Goal: Information Seeking & Learning: Learn about a topic

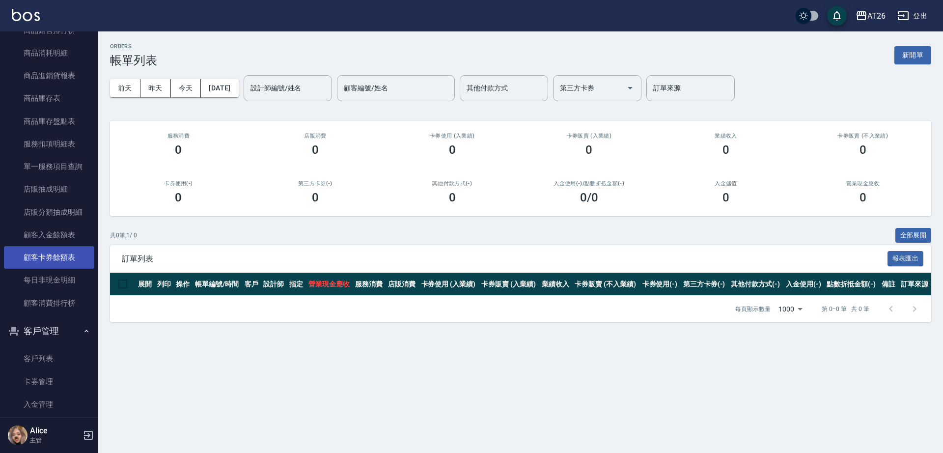
scroll to position [855, 0]
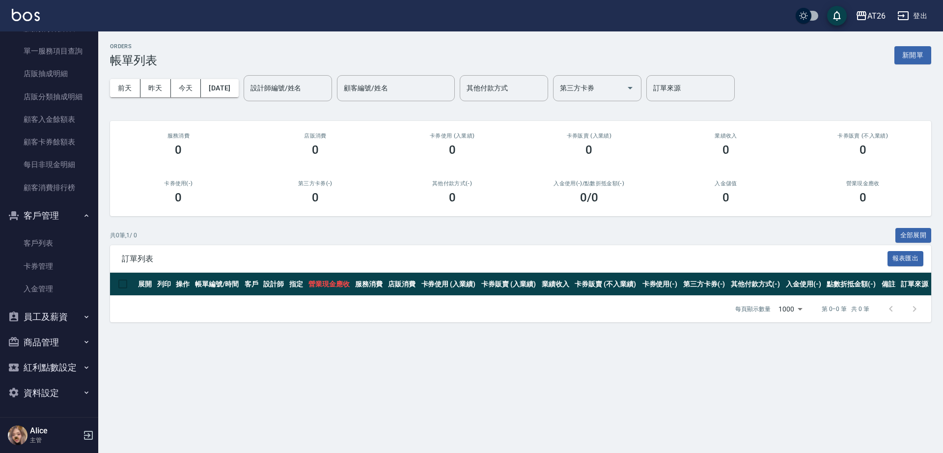
drag, startPoint x: 45, startPoint y: 239, endPoint x: 178, endPoint y: 98, distance: 193.1
click at [45, 240] on link "客戶列表" at bounding box center [49, 243] width 90 height 23
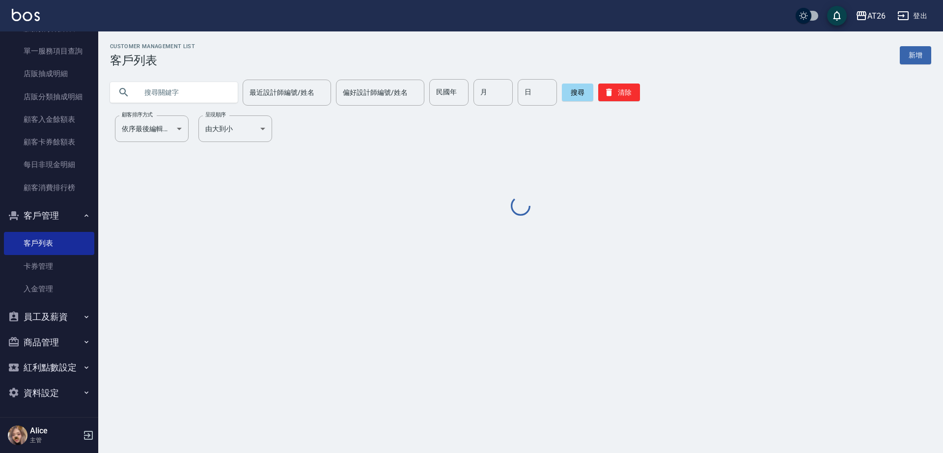
click at [139, 99] on input "text" at bounding box center [183, 92] width 92 height 27
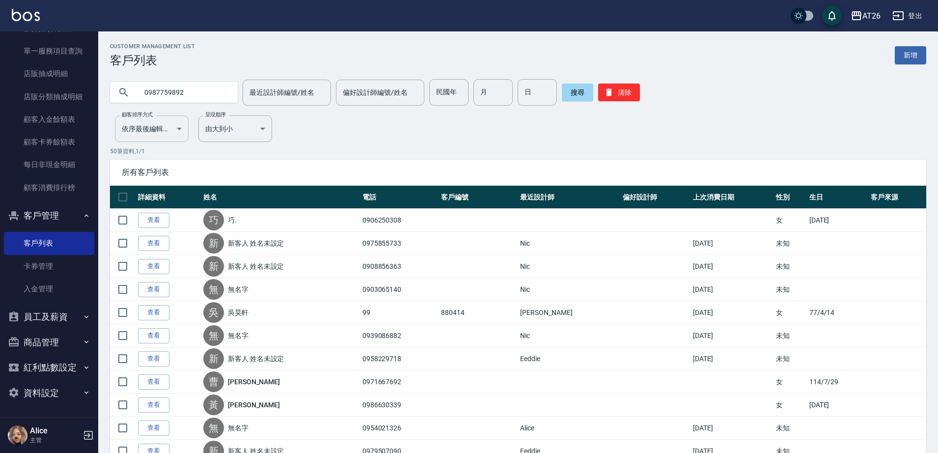
type input "0987759892"
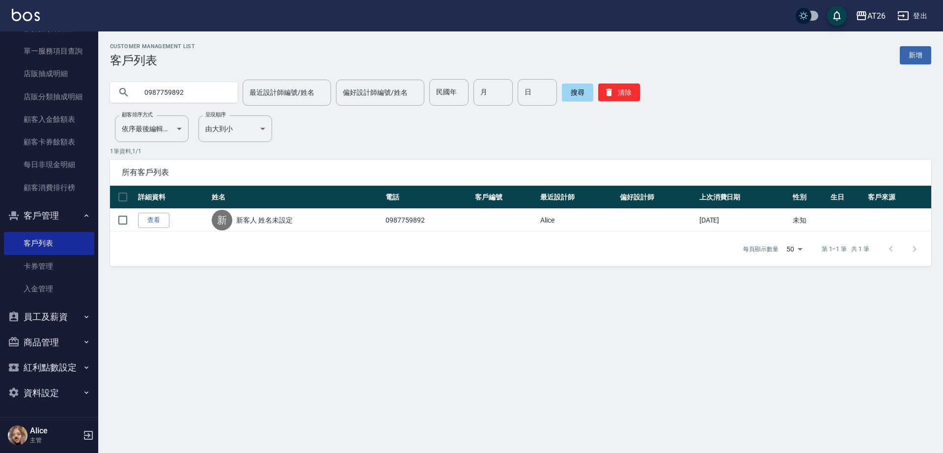
drag, startPoint x: 153, startPoint y: 218, endPoint x: 160, endPoint y: 221, distance: 7.5
click at [153, 219] on link "查看" at bounding box center [153, 220] width 31 height 15
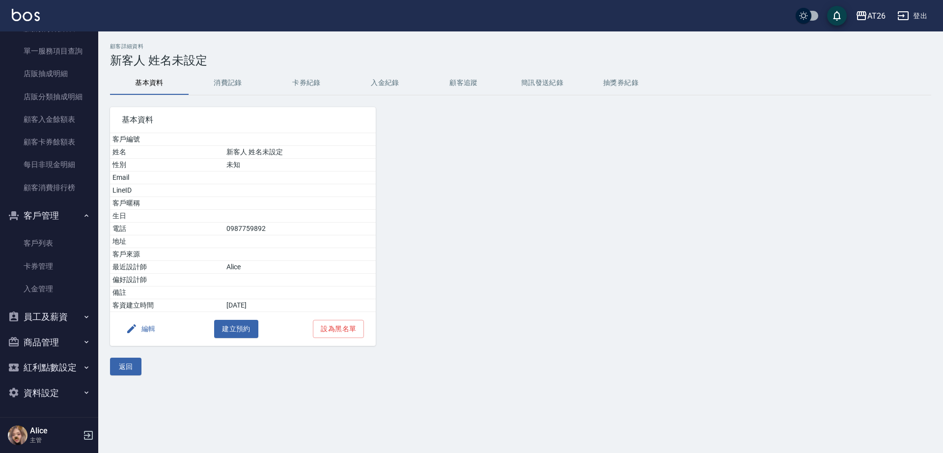
click at [205, 77] on button "消費記錄" at bounding box center [228, 83] width 79 height 24
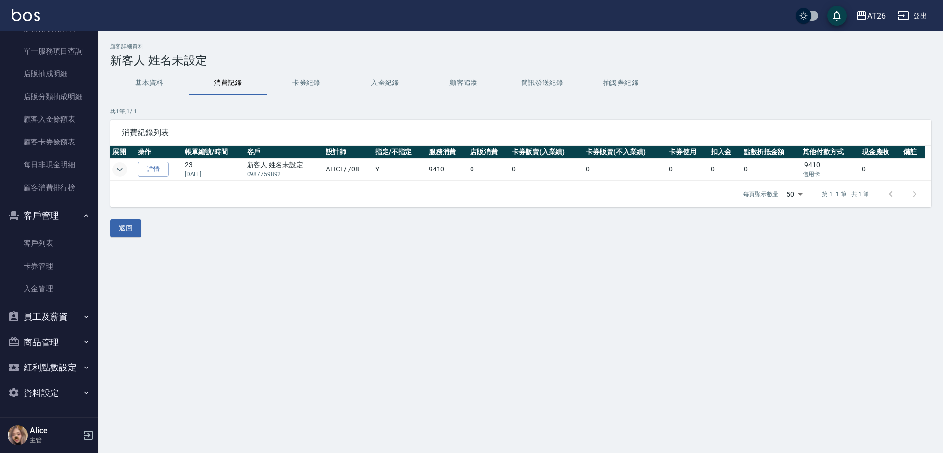
click at [116, 168] on icon "expand row" at bounding box center [120, 170] width 12 height 12
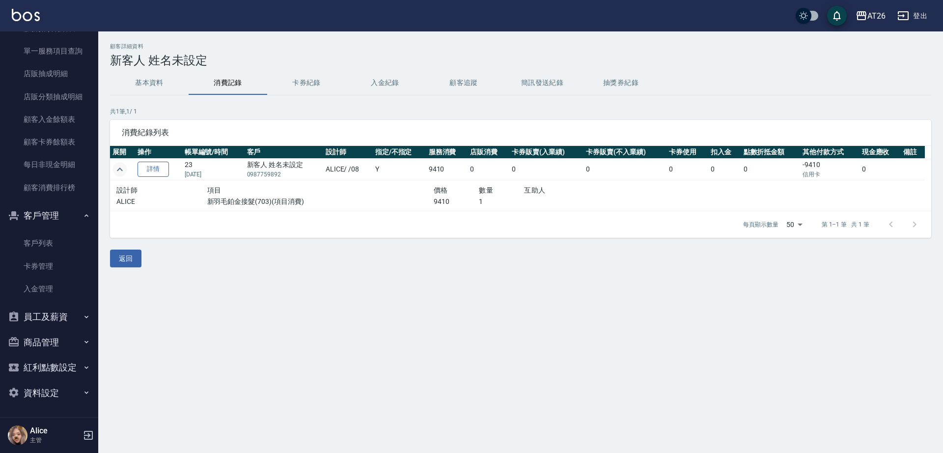
click at [149, 172] on link "詳情" at bounding box center [152, 169] width 31 height 15
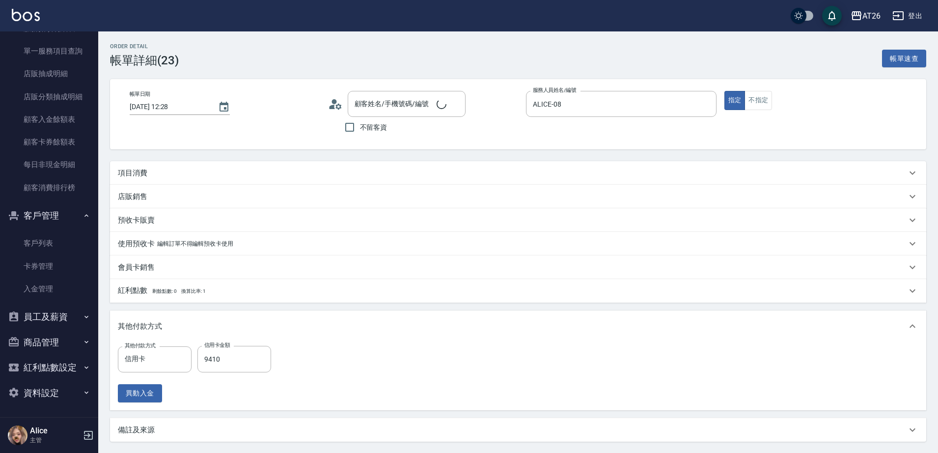
type input "[DATE] 12:28"
type input "ALICE-08"
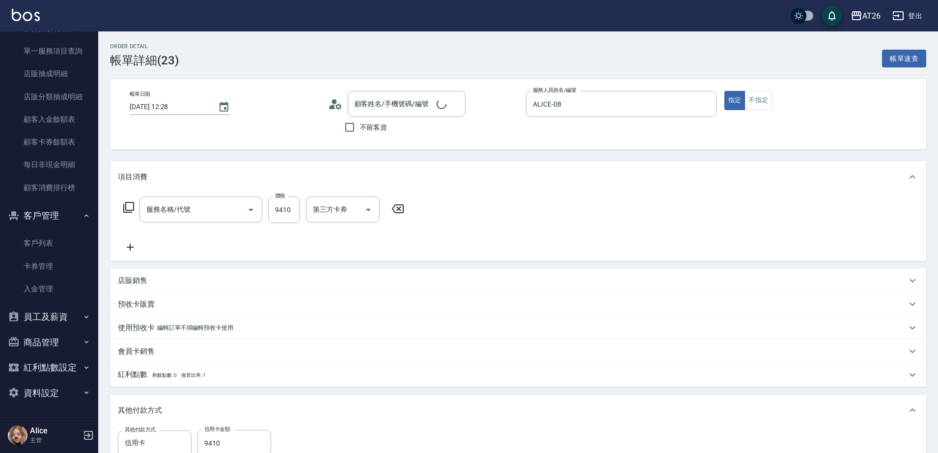
type input "新客人 姓名未設定/0987759892/null"
type input "新羽毛鉑金接髮(703)"
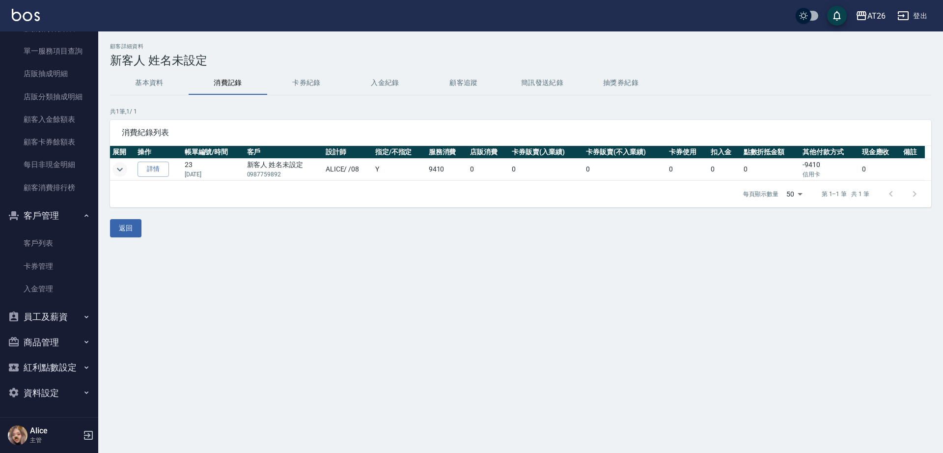
click at [121, 172] on icon "expand row" at bounding box center [120, 170] width 12 height 12
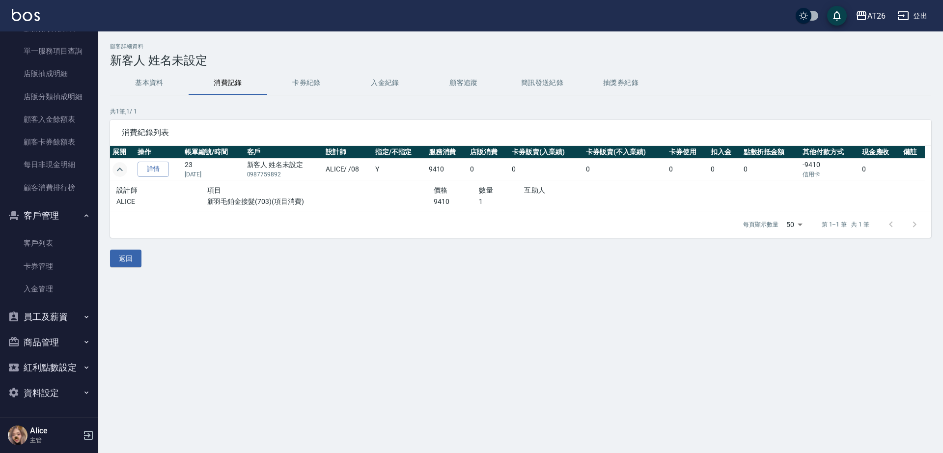
click at [113, 163] on td at bounding box center [122, 170] width 25 height 22
click at [122, 174] on icon "expand row" at bounding box center [120, 170] width 12 height 12
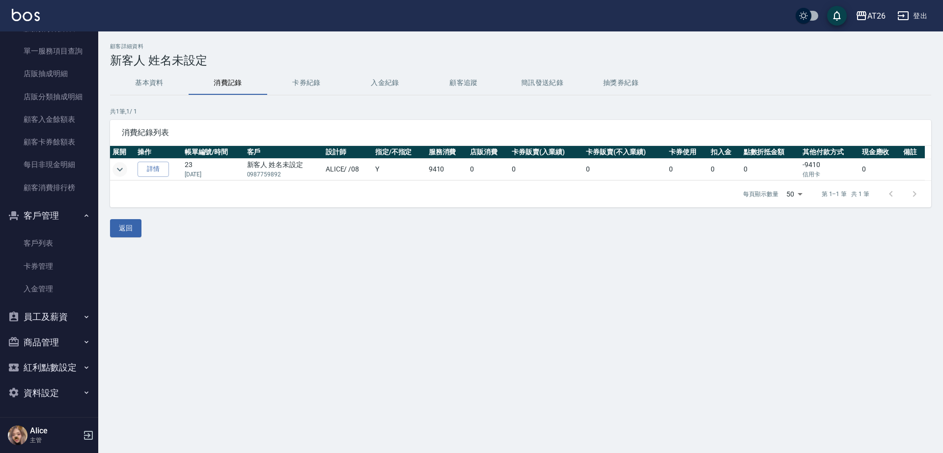
click at [144, 84] on button "基本資料" at bounding box center [149, 83] width 79 height 24
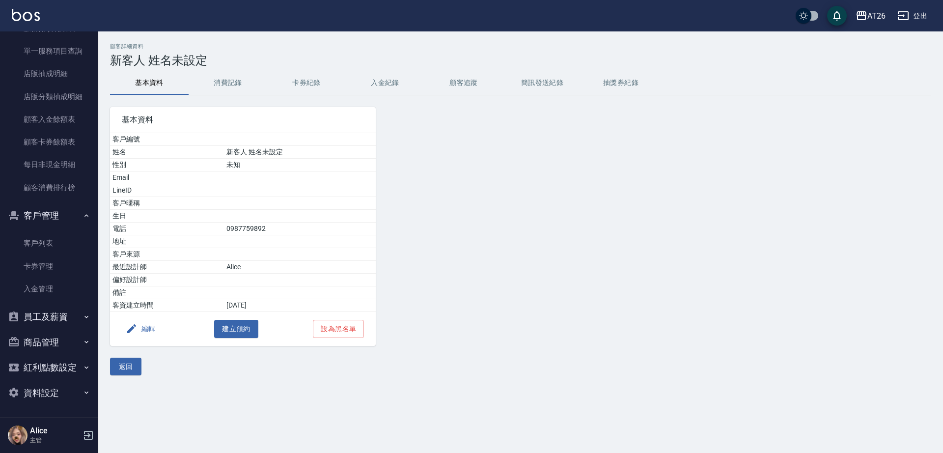
click at [413, 82] on button "入金紀錄" at bounding box center [385, 83] width 79 height 24
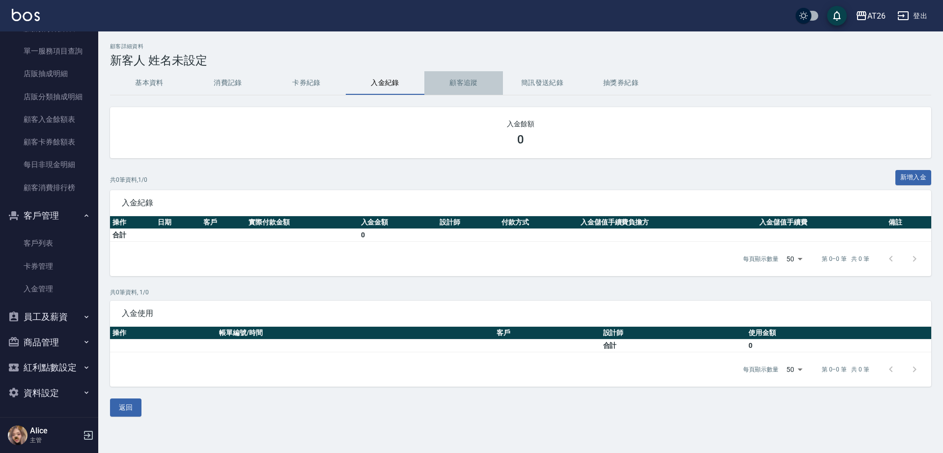
click at [493, 85] on button "顧客追蹤" at bounding box center [463, 83] width 79 height 24
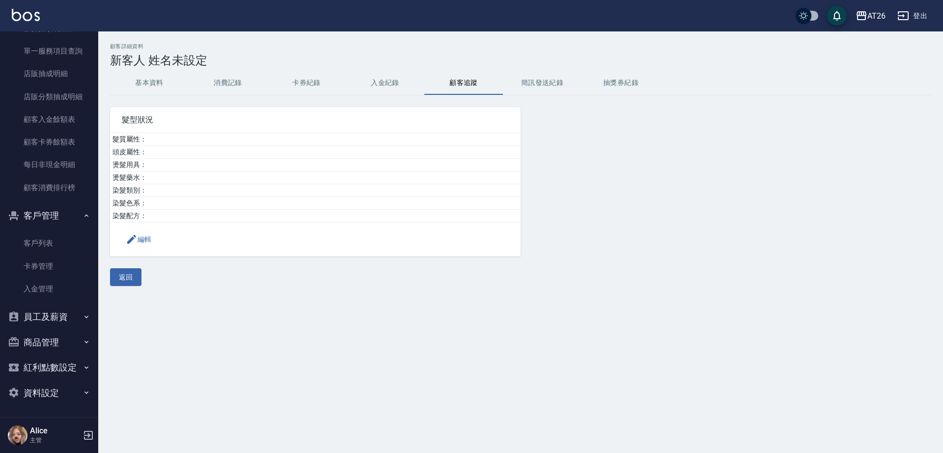
click at [552, 81] on button "簡訊發送紀錄" at bounding box center [542, 83] width 79 height 24
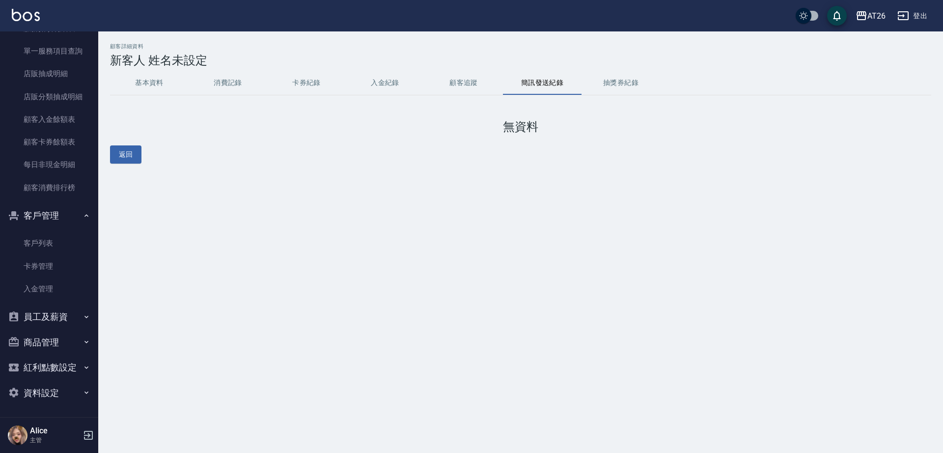
drag, startPoint x: 609, startPoint y: 72, endPoint x: 615, endPoint y: 82, distance: 10.8
click at [611, 74] on button "抽獎券紀錄" at bounding box center [620, 83] width 79 height 24
click at [612, 83] on button "抽獎券紀錄" at bounding box center [620, 83] width 79 height 24
drag, startPoint x: 304, startPoint y: 85, endPoint x: 299, endPoint y: 86, distance: 6.0
click at [306, 87] on button "卡券紀錄" at bounding box center [306, 83] width 79 height 24
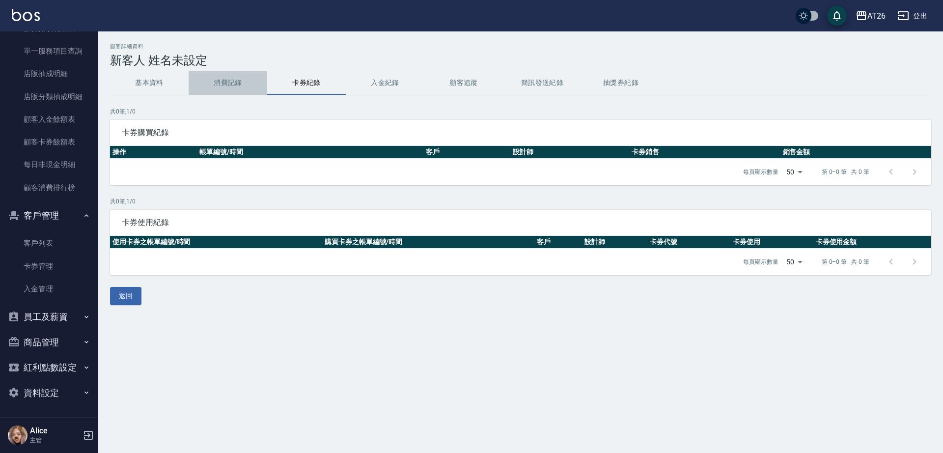
drag, startPoint x: 206, startPoint y: 79, endPoint x: 216, endPoint y: 78, distance: 9.9
click at [208, 81] on button "消費記錄" at bounding box center [228, 83] width 79 height 24
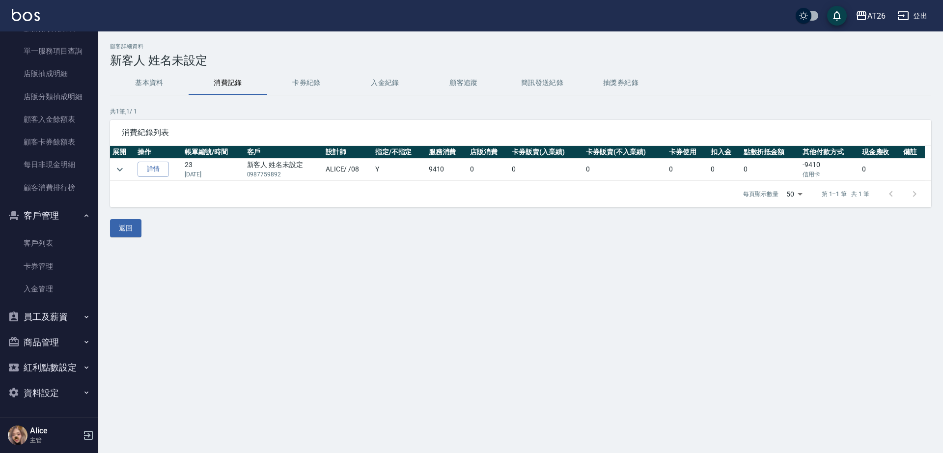
drag, startPoint x: 185, startPoint y: 10, endPoint x: 189, endPoint y: -20, distance: 30.3
